Goal: Transaction & Acquisition: Purchase product/service

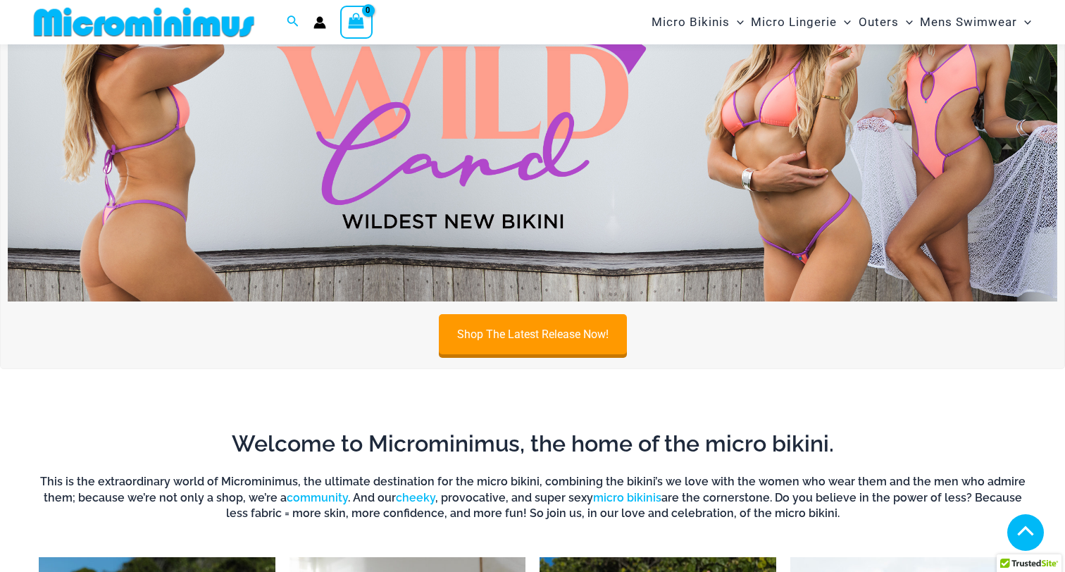
scroll to position [661, 0]
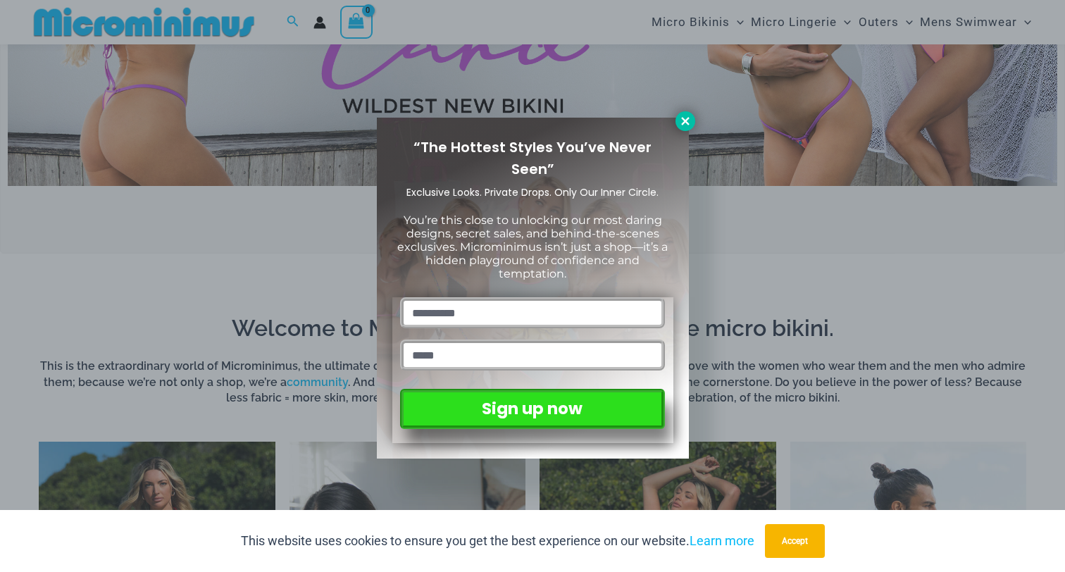
click at [681, 127] on button at bounding box center [685, 121] width 20 height 20
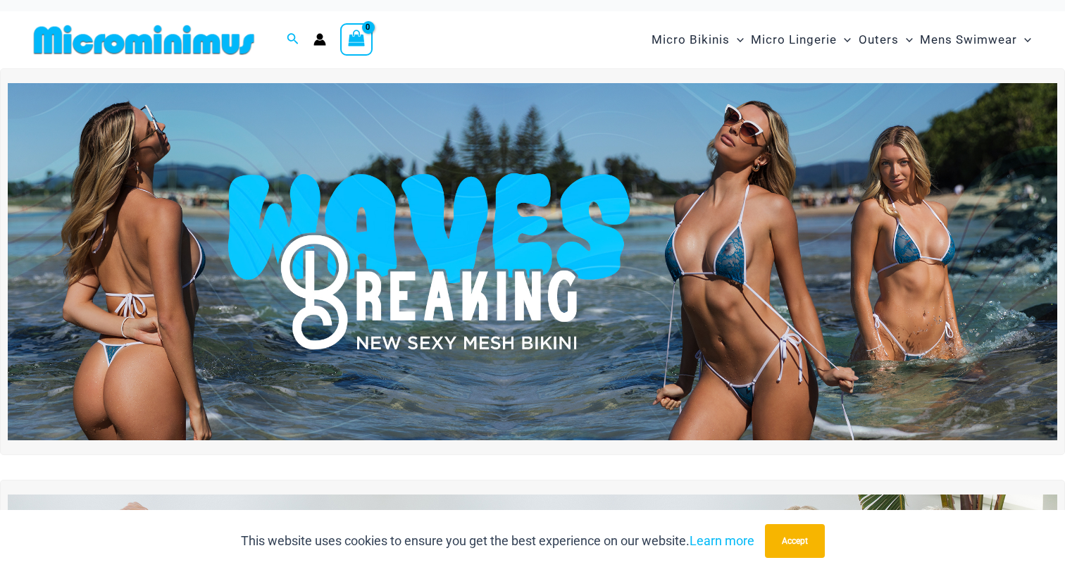
scroll to position [0, 0]
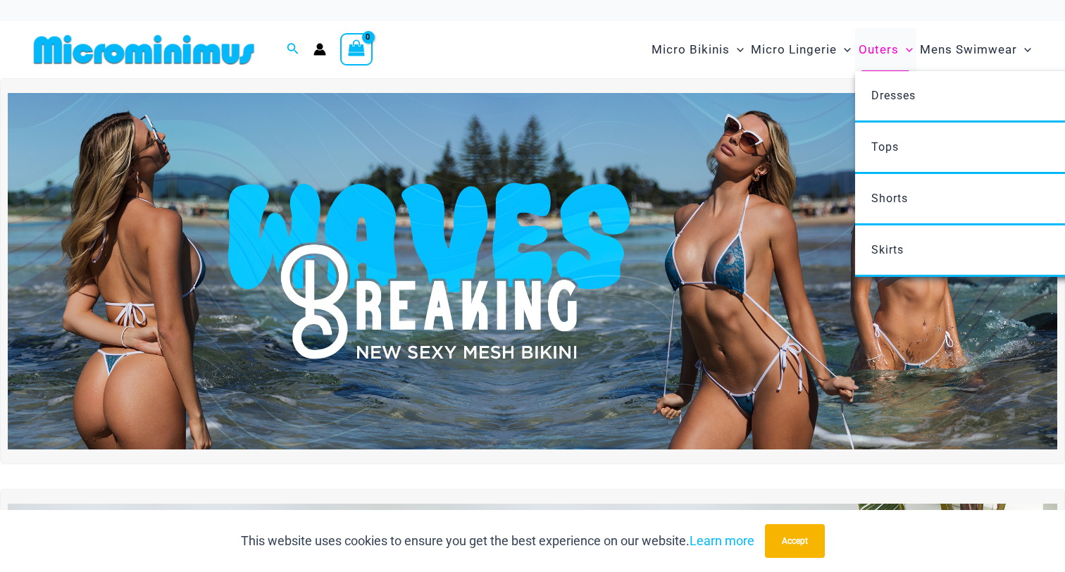
click at [877, 49] on span "Outers" at bounding box center [879, 50] width 40 height 36
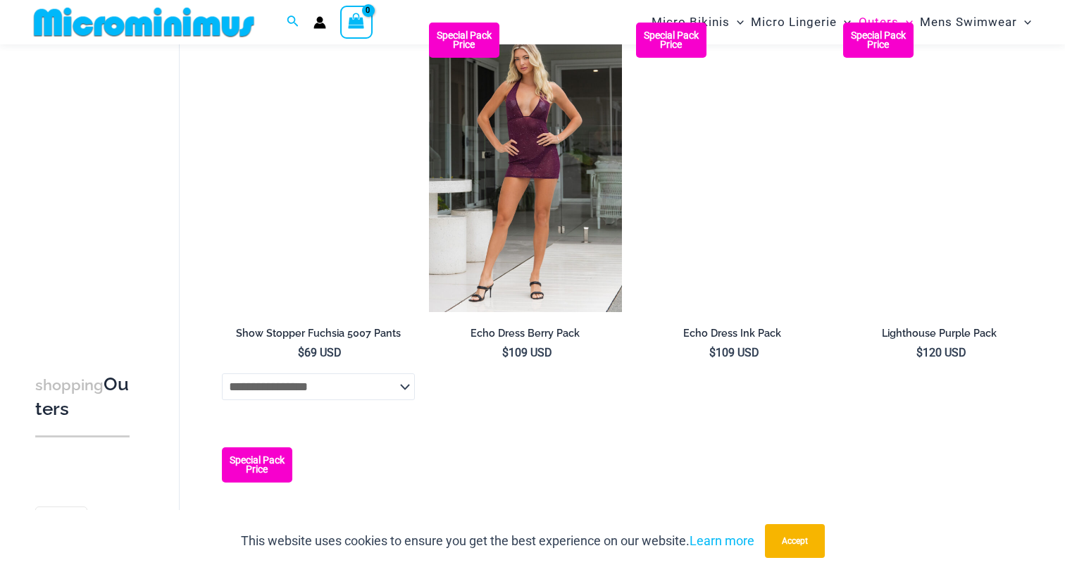
scroll to position [1072, 0]
